Goal: Transaction & Acquisition: Purchase product/service

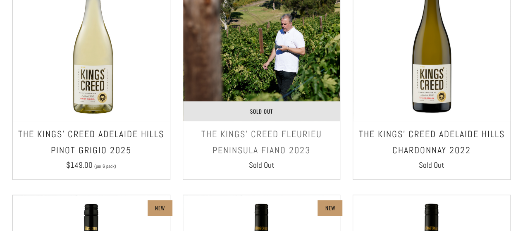
scroll to position [289, 0]
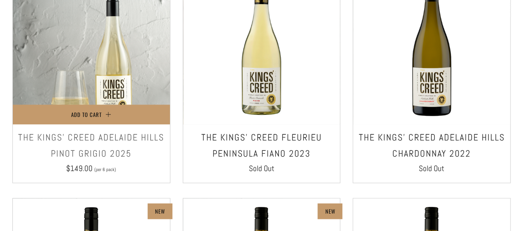
click at [108, 56] on img at bounding box center [91, 45] width 157 height 157
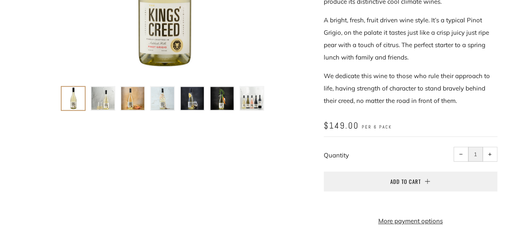
scroll to position [193, 0]
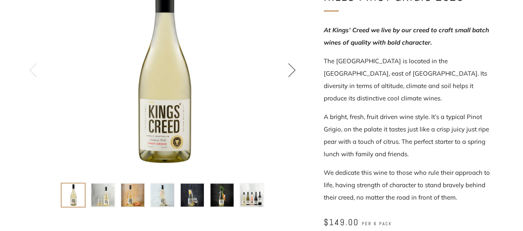
click at [292, 71] on icon at bounding box center [292, 70] width 14 height 14
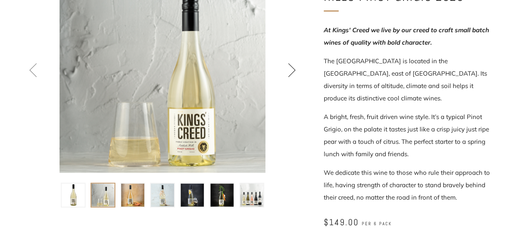
click at [292, 71] on icon at bounding box center [292, 70] width 14 height 14
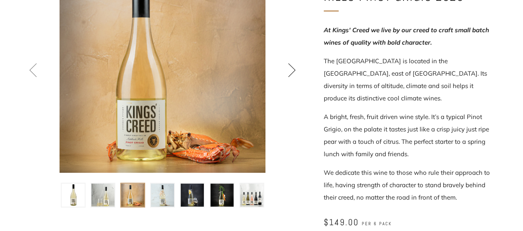
click at [292, 71] on icon at bounding box center [292, 70] width 14 height 14
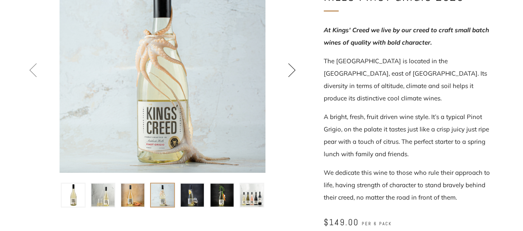
click at [292, 71] on icon at bounding box center [292, 70] width 14 height 14
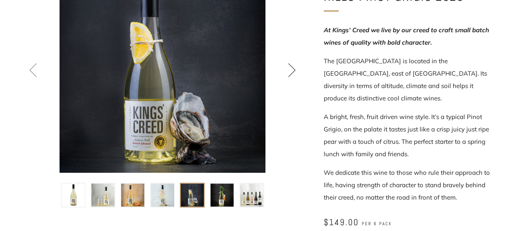
click at [292, 71] on icon at bounding box center [292, 70] width 14 height 14
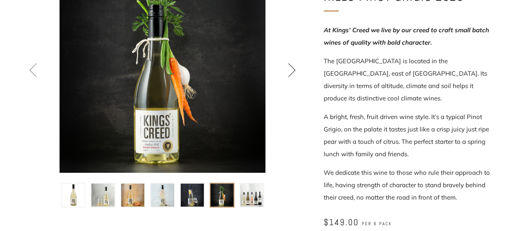
click at [289, 64] on icon at bounding box center [292, 70] width 14 height 14
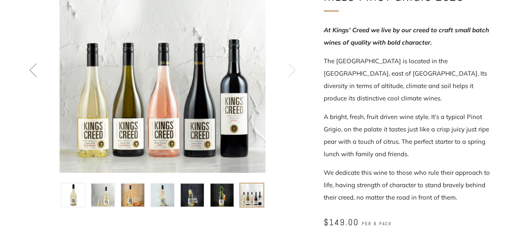
click at [289, 64] on icon at bounding box center [292, 70] width 14 height 14
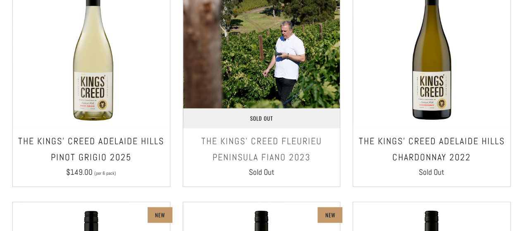
scroll to position [289, 0]
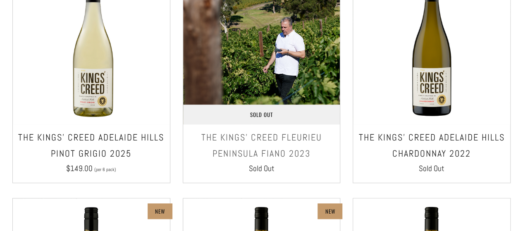
click at [262, 61] on img at bounding box center [261, 45] width 157 height 157
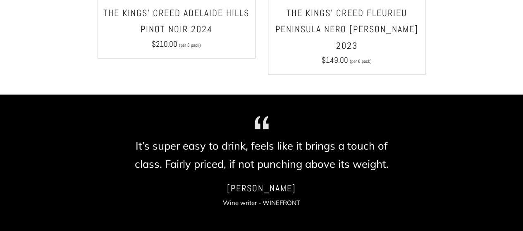
scroll to position [482, 0]
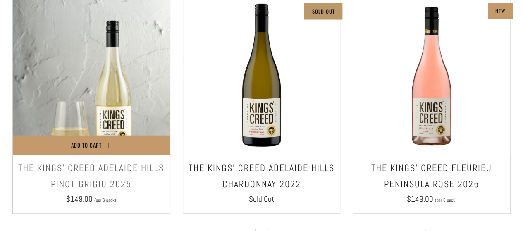
click at [57, 92] on img at bounding box center [91, 76] width 157 height 157
